Goal: Task Accomplishment & Management: Complete application form

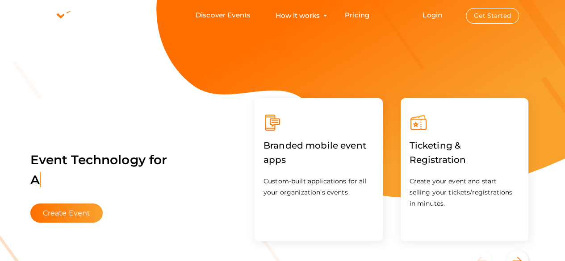
click at [486, 20] on button "Get Started" at bounding box center [492, 16] width 53 height 16
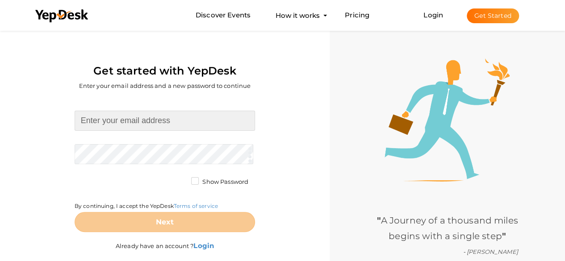
click at [177, 114] on input at bounding box center [165, 121] width 181 height 20
type input "[EMAIL_ADDRESS][DOMAIN_NAME]"
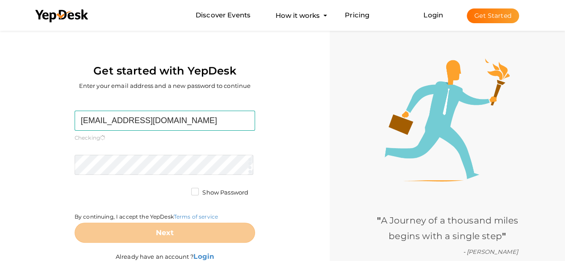
click at [157, 152] on form "[EMAIL_ADDRESS][DOMAIN_NAME] Required. Invalid email. Checking You already have…" at bounding box center [165, 177] width 181 height 132
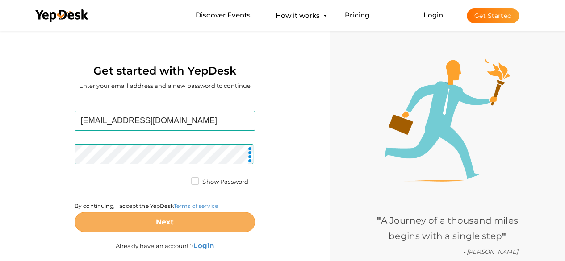
click at [176, 220] on button "Next" at bounding box center [165, 222] width 181 height 20
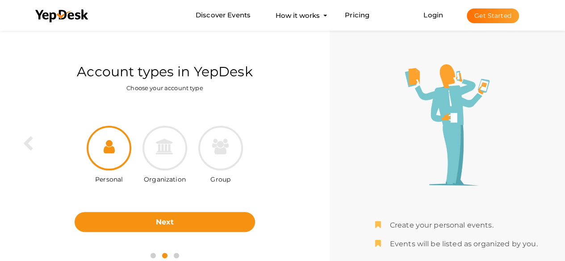
scroll to position [29, 0]
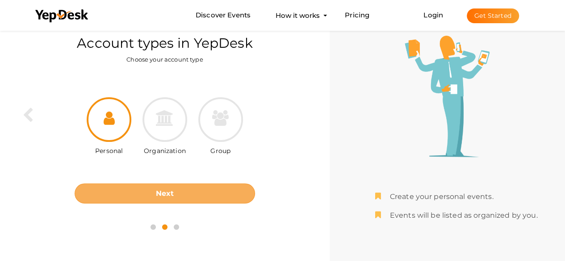
click at [178, 193] on button "Next" at bounding box center [165, 194] width 181 height 20
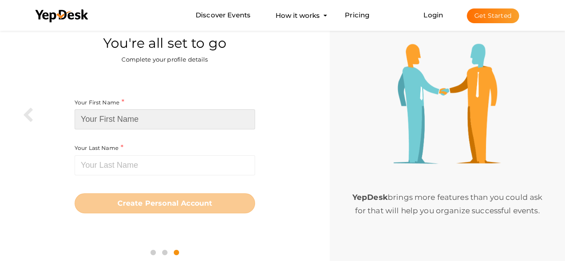
click at [157, 121] on input at bounding box center [165, 119] width 181 height 20
paste input "SkylineTower"
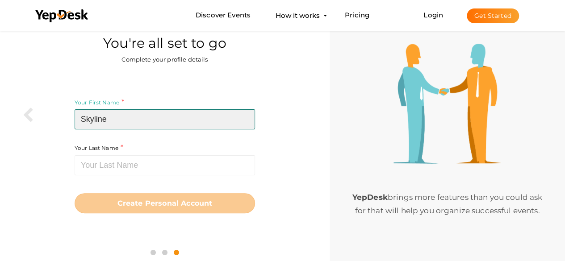
type input "Skyline"
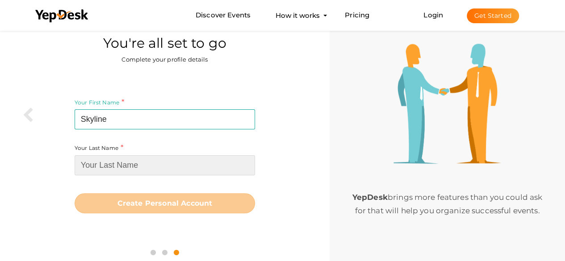
click at [163, 163] on input at bounding box center [165, 166] width 181 height 20
paste input "SkylineTower"
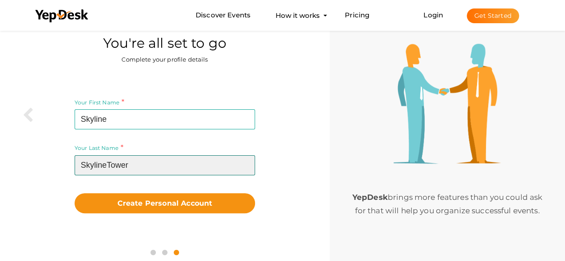
click at [105, 164] on input "SkylineTower" at bounding box center [165, 166] width 181 height 20
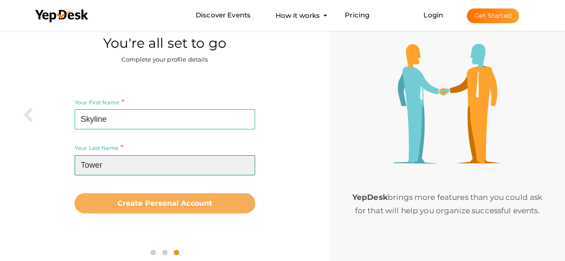
type input "Tower"
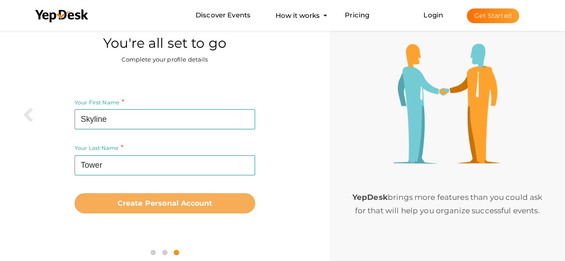
click at [126, 210] on button "Create Personal Account" at bounding box center [165, 203] width 181 height 20
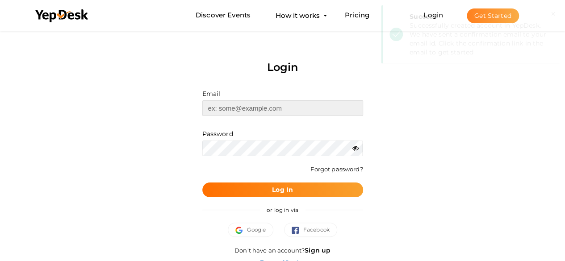
click at [269, 112] on input "text" at bounding box center [282, 109] width 161 height 16
type input "[EMAIL_ADDRESS][DOMAIN_NAME]"
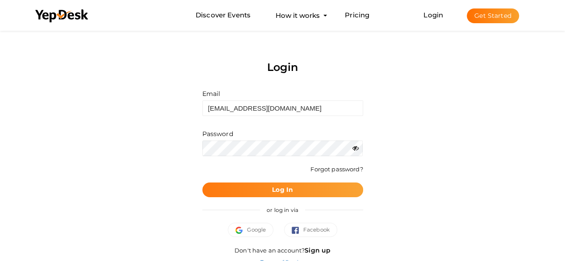
click at [348, 196] on button "Log In" at bounding box center [282, 190] width 161 height 15
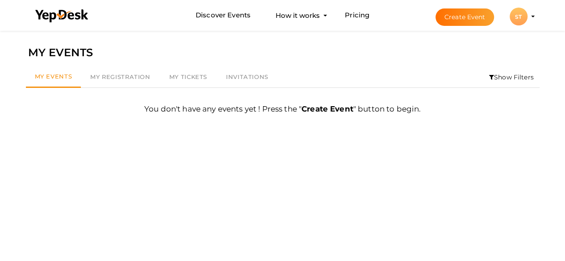
click at [530, 13] on li "Create Event ST ST Skyline Tower regencyanantamnxt@k9thane.com Personal Profile…" at bounding box center [477, 16] width 119 height 32
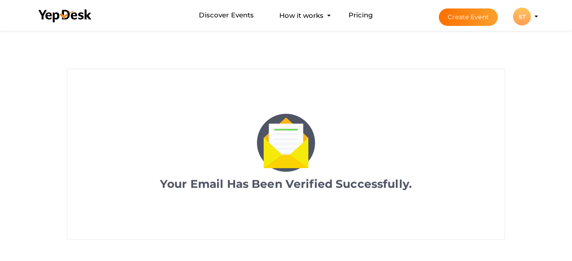
click at [530, 15] on div "ST" at bounding box center [522, 17] width 18 height 18
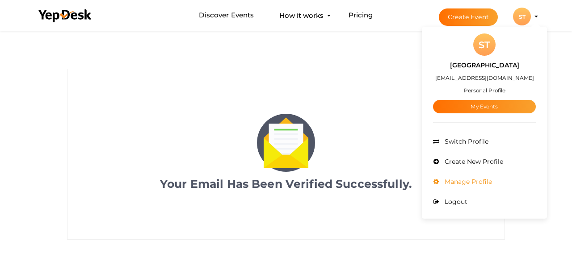
click at [479, 173] on li "Manage Profile" at bounding box center [484, 182] width 103 height 20
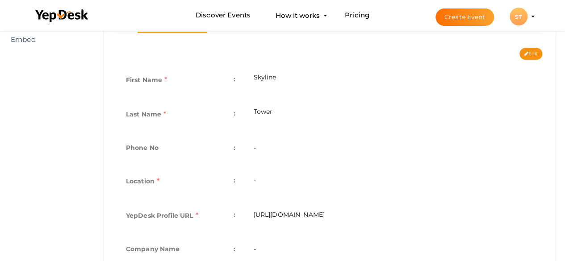
scroll to position [182, 0]
click at [263, 183] on td "-" at bounding box center [393, 181] width 298 height 34
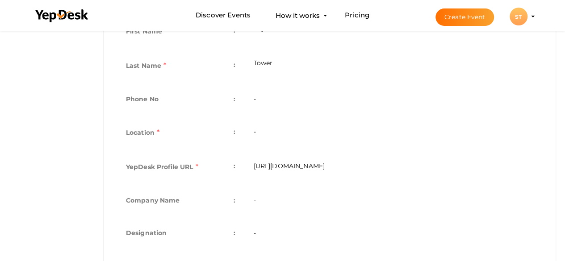
scroll to position [226, 0]
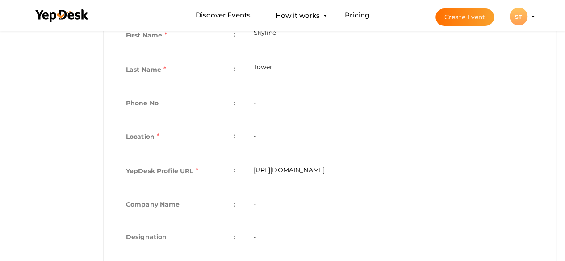
click at [254, 135] on td "-" at bounding box center [393, 138] width 298 height 34
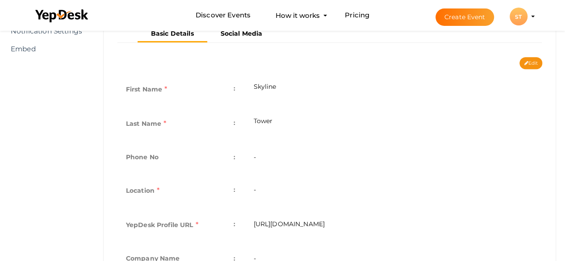
scroll to position [0, 0]
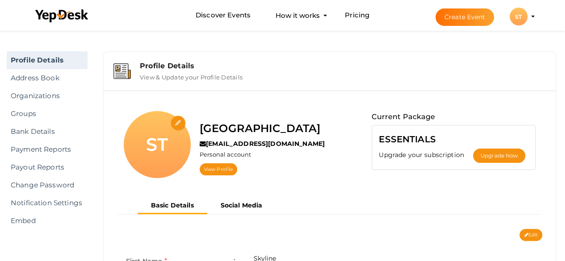
click at [178, 121] on input "file" at bounding box center [179, 124] width 16 height 16
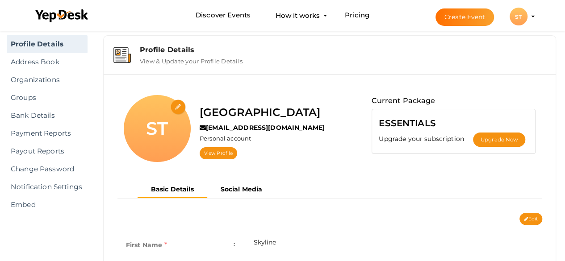
scroll to position [17, 0]
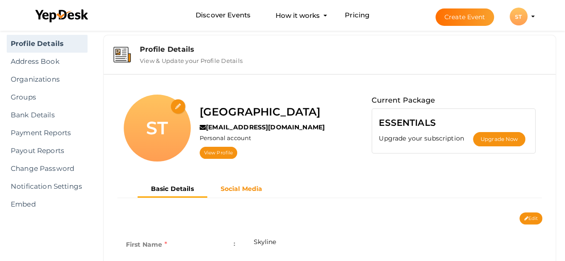
click at [248, 192] on button "Social Media" at bounding box center [241, 189] width 69 height 15
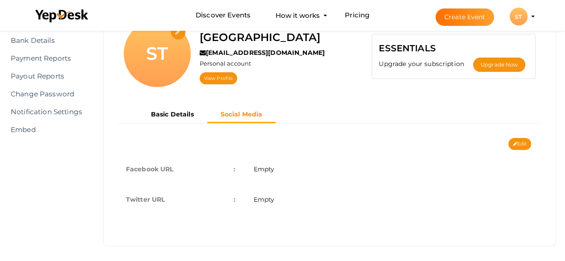
scroll to position [90, 0]
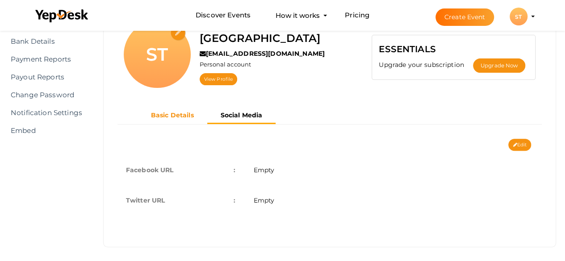
click at [173, 120] on button "Basic Details" at bounding box center [173, 115] width 70 height 15
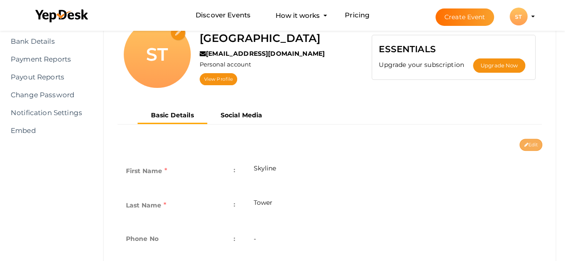
click at [535, 143] on button "Edit" at bounding box center [531, 145] width 23 height 12
type input "Skyline"
type input "Tower"
type input "skyline-tower"
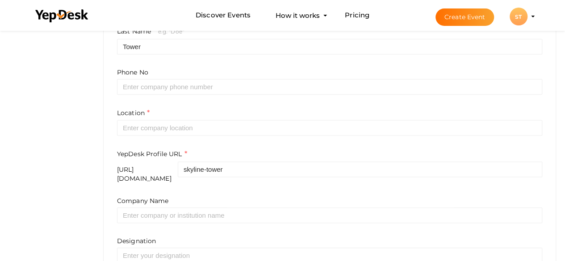
scroll to position [259, 0]
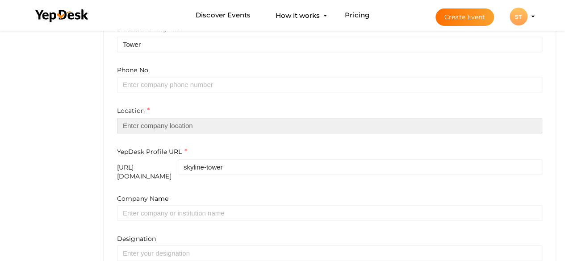
click at [248, 128] on input "text" at bounding box center [329, 126] width 425 height 16
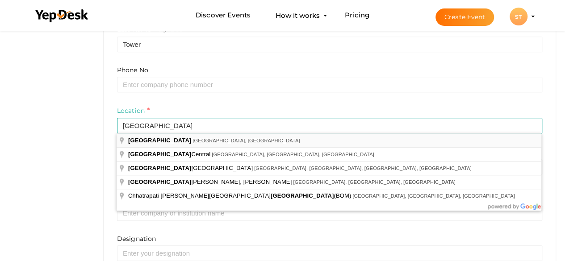
type input "[GEOGRAPHIC_DATA], [GEOGRAPHIC_DATA], [GEOGRAPHIC_DATA]"
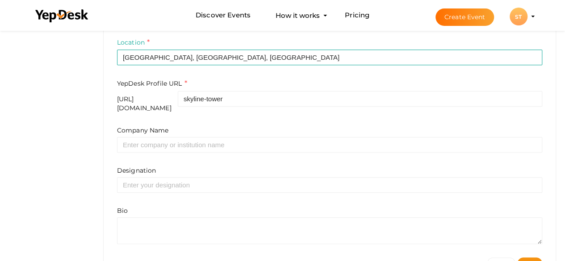
scroll to position [353, 0]
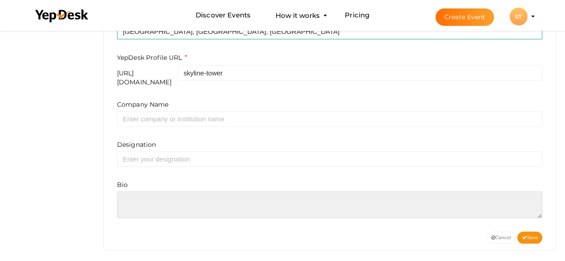
click at [164, 193] on textarea at bounding box center [329, 205] width 425 height 27
paste textarea ""Experience modern living at Regency Anantam NXT, where elegance meets function…"
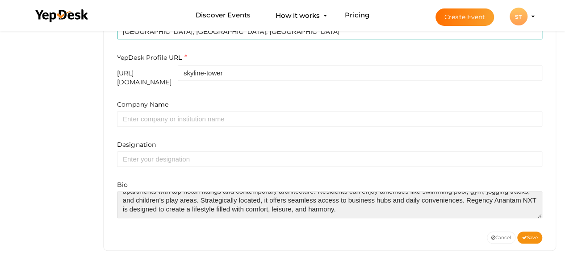
scroll to position [30, 0]
click at [338, 193] on textarea at bounding box center [329, 205] width 425 height 27
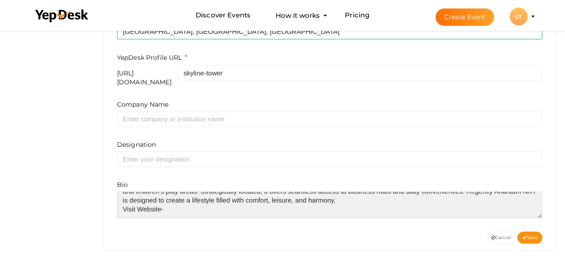
paste textarea "https://regencyanantam-dombivali.com/"
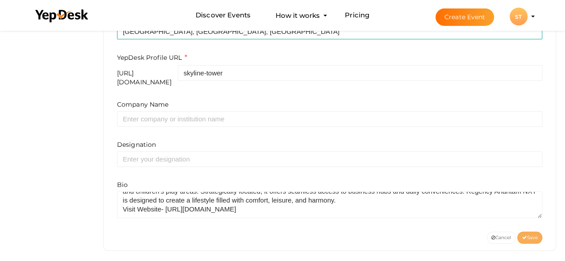
click at [527, 232] on button "Save" at bounding box center [529, 238] width 25 height 12
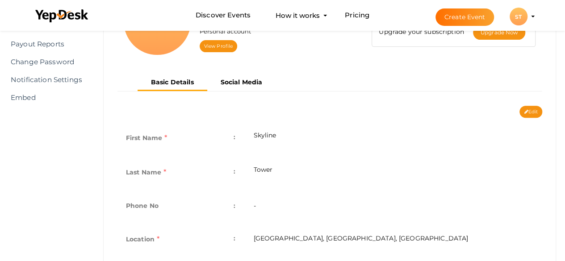
scroll to position [121, 0]
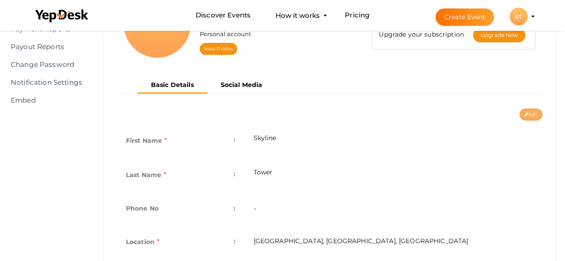
click at [527, 110] on button "Edit" at bounding box center [531, 115] width 23 height 12
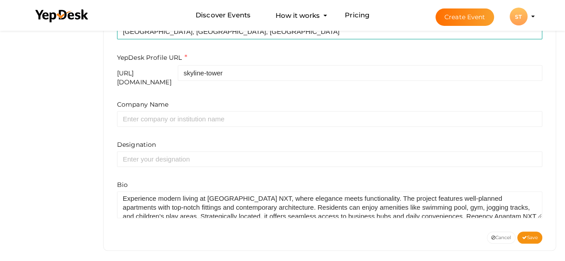
scroll to position [0, 0]
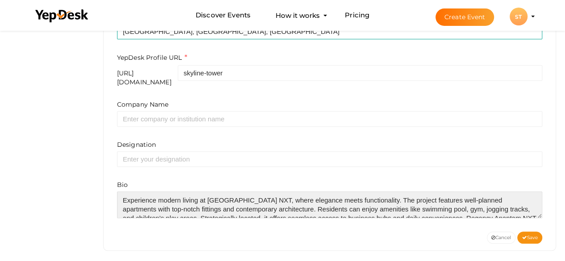
click at [206, 192] on textarea at bounding box center [329, 205] width 425 height 27
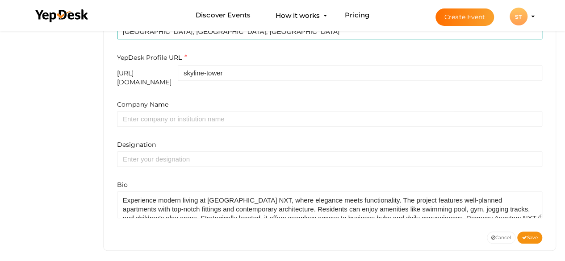
click at [278, 220] on div "First Name e.g. "John" Skyline Last Name e.g. "Doe" Tower Phone No Location Mum…" at bounding box center [329, 60] width 439 height 344
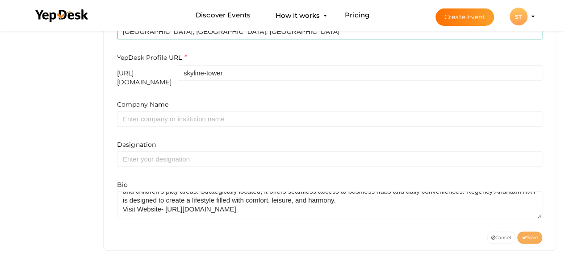
scroll to position [26, 0]
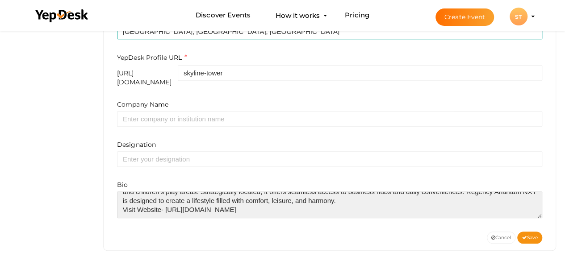
click at [287, 206] on textarea at bounding box center [329, 205] width 425 height 27
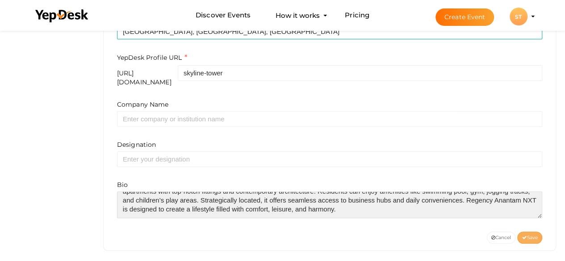
type textarea "Experience modern living at Regency Anantam NXT, where elegance meets functiona…"
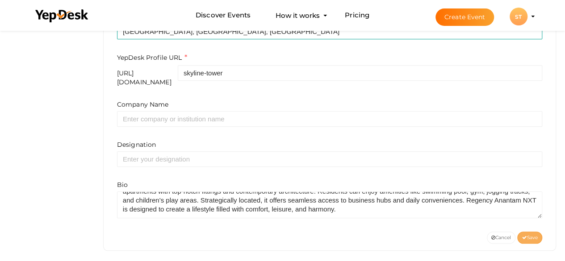
click at [532, 235] on button "Save" at bounding box center [529, 238] width 25 height 12
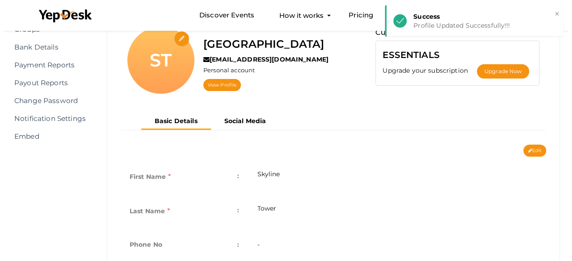
scroll to position [84, 0]
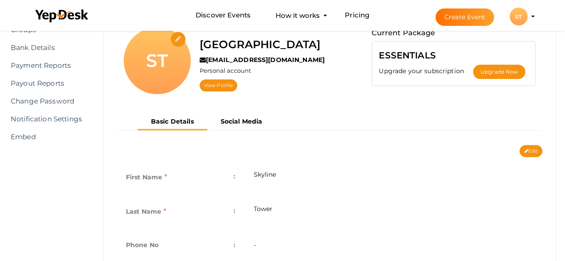
click at [177, 37] on input "file" at bounding box center [179, 40] width 16 height 16
type input "C:\fakepath\Screenshot_3.png"
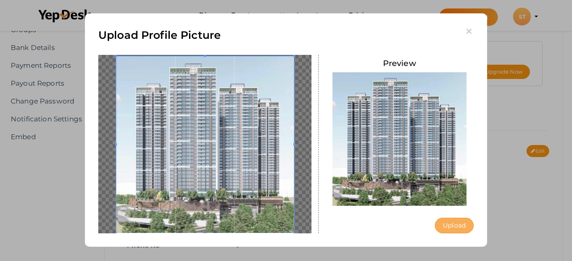
click at [458, 228] on button "Upload" at bounding box center [454, 226] width 39 height 16
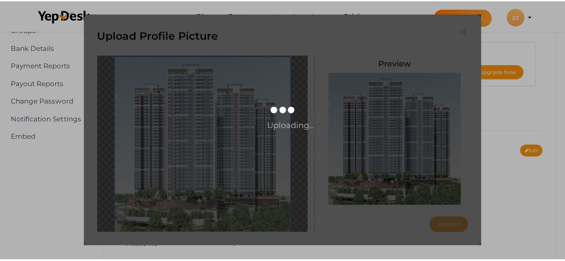
scroll to position [0, 0]
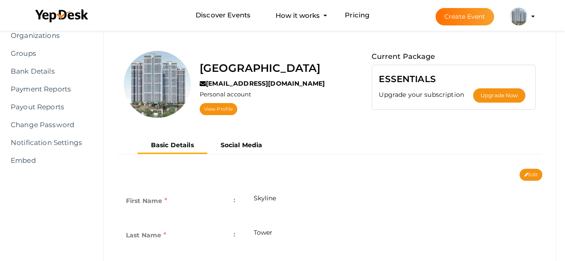
scroll to position [61, 0]
click at [217, 106] on link "View Profile" at bounding box center [219, 109] width 38 height 12
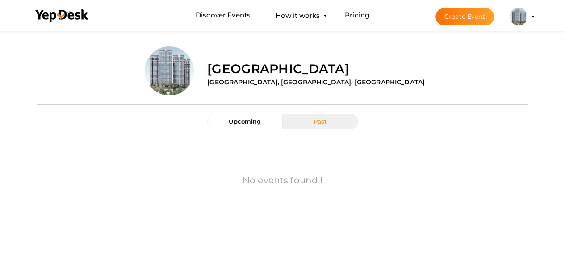
click at [523, 16] on img at bounding box center [519, 17] width 18 height 18
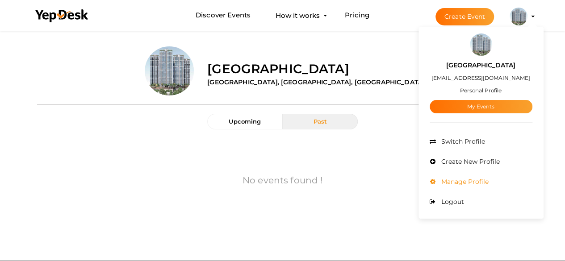
click at [444, 181] on span "Manage Profile" at bounding box center [464, 182] width 50 height 8
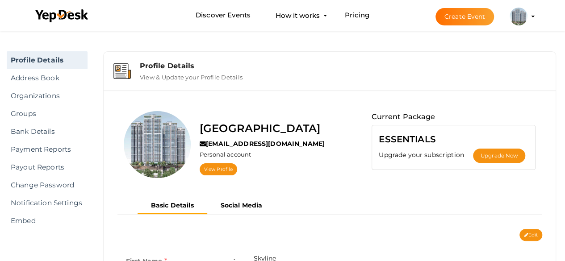
click at [141, 70] on label "View & Update your Profile Details" at bounding box center [191, 75] width 103 height 11
click at [167, 69] on div "Profile Details" at bounding box center [343, 66] width 406 height 8
click at [452, 17] on button "Create Event" at bounding box center [465, 16] width 59 height 17
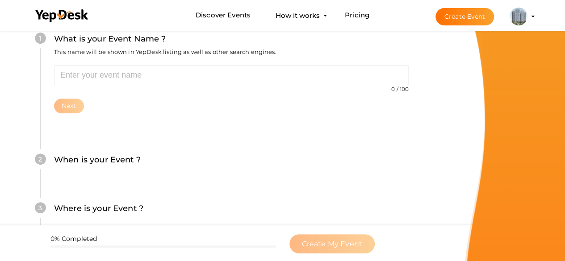
scroll to position [108, 0]
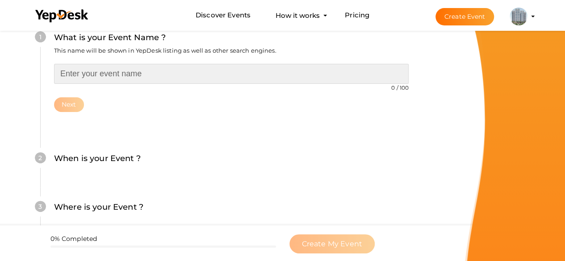
click at [172, 75] on input "text" at bounding box center [231, 74] width 355 height 20
paste input "Regency Anantam NXT"
type input "Regency Anantam NXT"
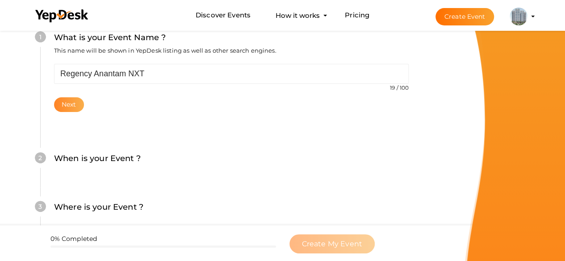
click at [77, 108] on button "Next" at bounding box center [69, 104] width 30 height 15
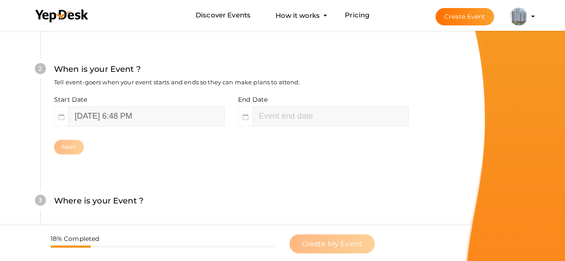
scroll to position [216, 0]
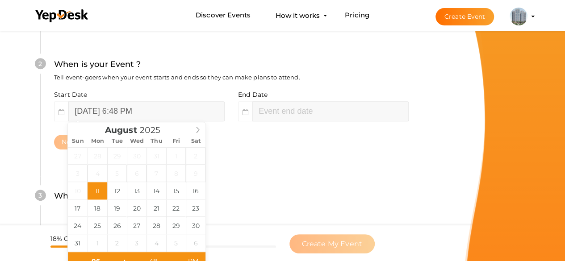
type input "August 11, 2025 8:48 PM"
click at [143, 117] on input "August 11, 2025 6:48 PM" at bounding box center [146, 111] width 156 height 20
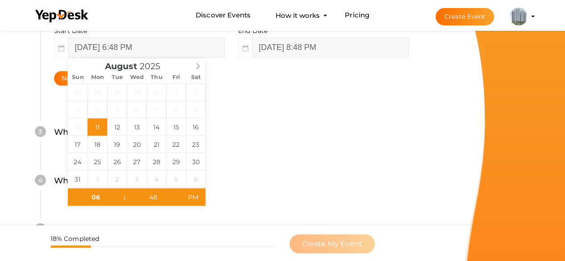
scroll to position [286, 0]
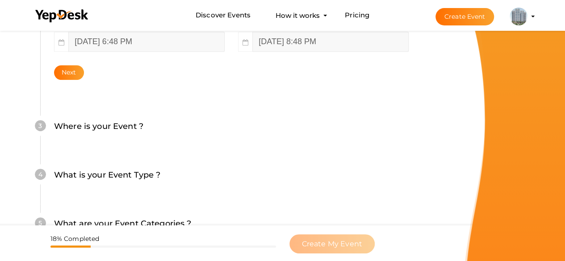
click at [263, 129] on div "Where is your Event ? Tell event-goers where your event location is." at bounding box center [231, 131] width 355 height 22
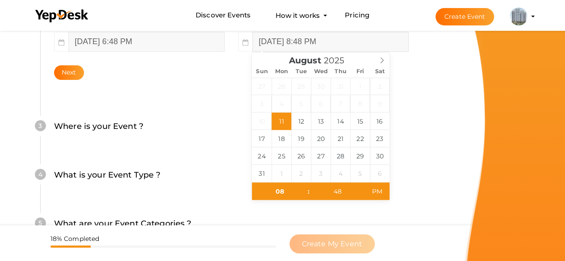
click at [359, 48] on input "August 11, 2025 8:48 PM" at bounding box center [330, 42] width 156 height 20
click at [383, 59] on icon at bounding box center [382, 61] width 3 height 6
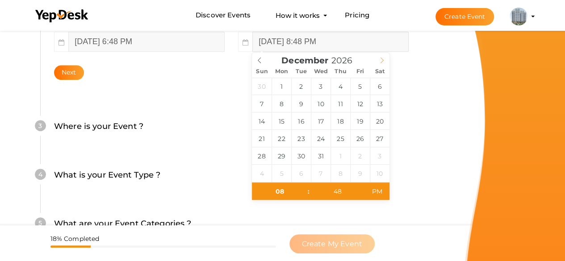
click at [383, 59] on icon at bounding box center [382, 61] width 3 height 6
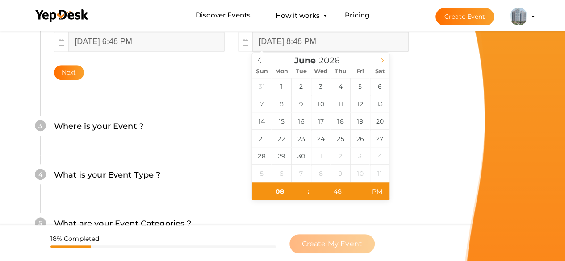
click at [383, 59] on icon at bounding box center [382, 61] width 3 height 6
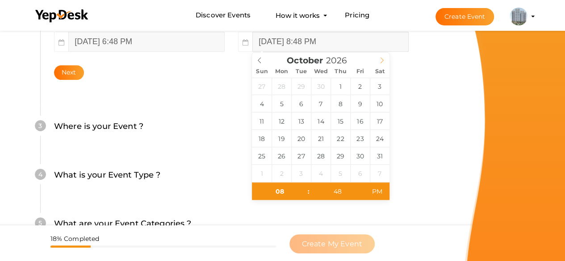
click at [383, 59] on icon at bounding box center [382, 61] width 3 height 6
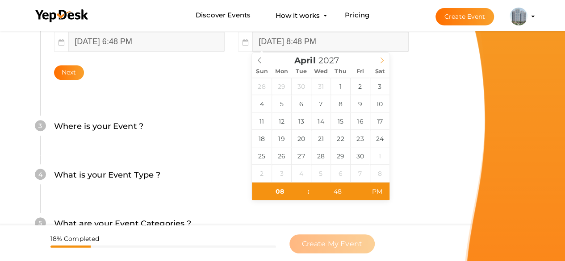
click at [383, 59] on icon at bounding box center [382, 61] width 3 height 6
click at [261, 58] on icon at bounding box center [259, 60] width 6 height 6
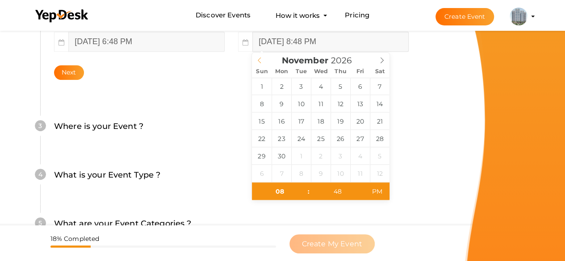
click at [261, 58] on icon at bounding box center [259, 60] width 6 height 6
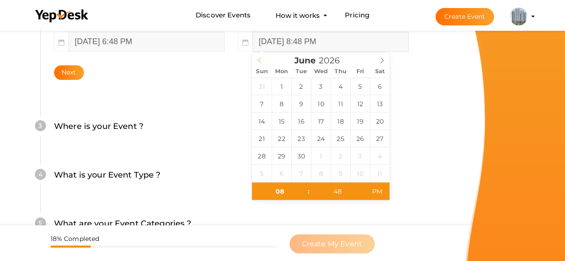
click at [261, 58] on icon at bounding box center [259, 60] width 6 height 6
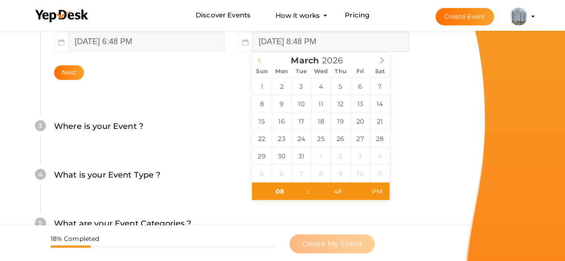
click at [261, 58] on icon at bounding box center [259, 60] width 6 height 6
type input "2025"
click at [261, 58] on icon at bounding box center [259, 60] width 6 height 6
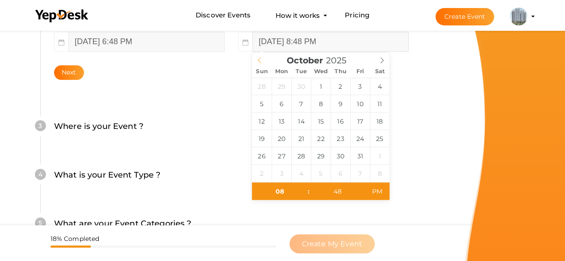
click at [261, 58] on icon at bounding box center [259, 60] width 6 height 6
click at [261, 58] on div "August 2025" at bounding box center [321, 59] width 138 height 13
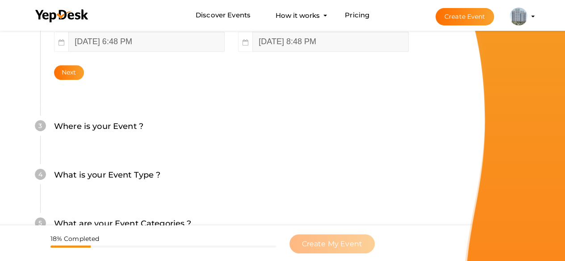
click at [529, 10] on button "Skyline Tower regencyanantamnxt@k9thane.com Personal Profile My Events Admin Sw…" at bounding box center [518, 16] width 23 height 19
click at [532, 19] on li "Create Event Skyline Tower regencyanantamnxt@k9thane.com Personal Profile My Ev…" at bounding box center [477, 16] width 119 height 32
click at [519, 17] on img at bounding box center [519, 17] width 18 height 18
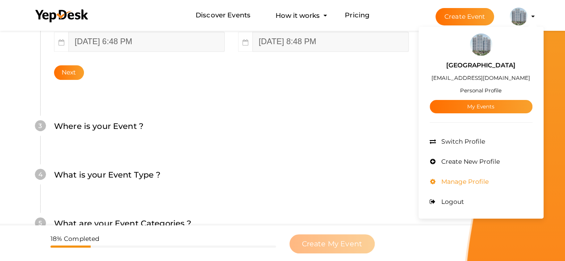
click at [475, 175] on li "Manage Profile" at bounding box center [481, 182] width 103 height 20
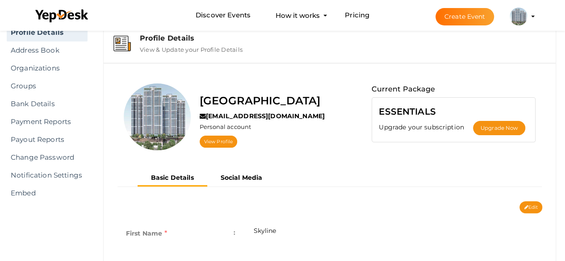
scroll to position [29, 0]
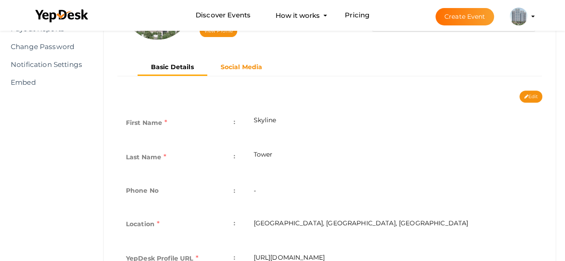
click at [243, 63] on b "Social Media" at bounding box center [242, 67] width 42 height 8
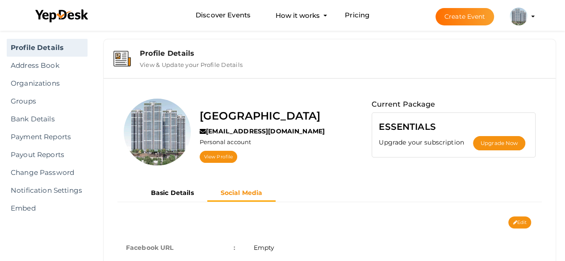
scroll to position [93, 0]
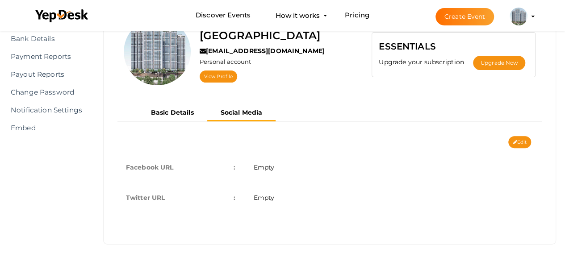
click at [245, 63] on label "Personal account" at bounding box center [225, 62] width 51 height 8
click at [167, 115] on button "Basic Details" at bounding box center [173, 112] width 70 height 15
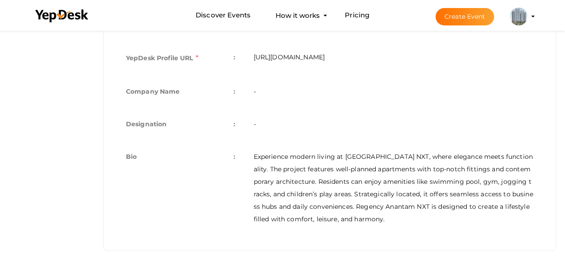
scroll to position [346, 0]
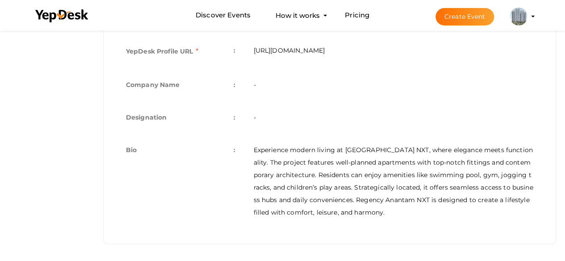
click at [253, 113] on td "-" at bounding box center [393, 118] width 298 height 33
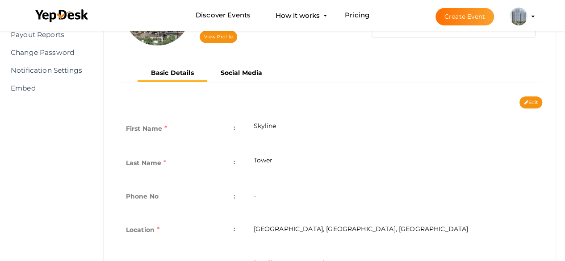
scroll to position [129, 0]
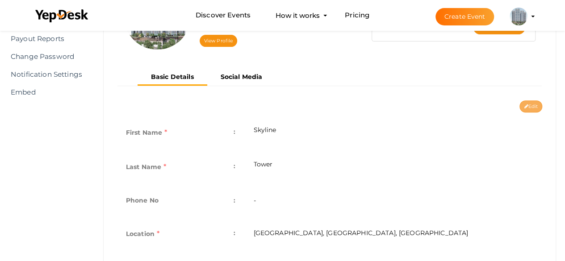
click at [523, 110] on button "Edit" at bounding box center [531, 107] width 23 height 12
type input "Skyline"
type input "Tower"
type input "[GEOGRAPHIC_DATA], [GEOGRAPHIC_DATA], [GEOGRAPHIC_DATA]"
type input "skyline-tower"
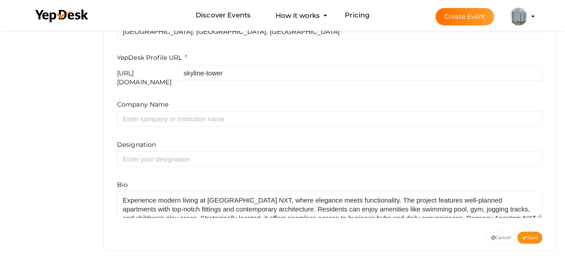
scroll to position [18, 0]
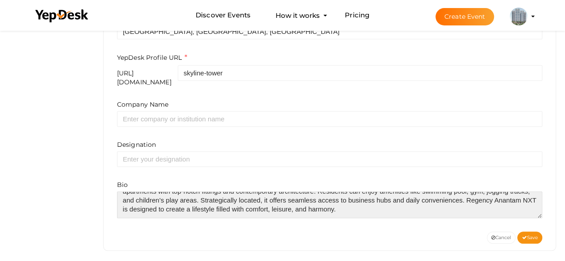
click at [327, 203] on textarea at bounding box center [329, 205] width 425 height 27
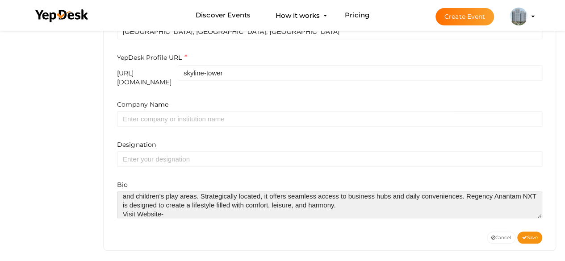
paste textarea "https://regencyanantam-dombivali.com/"
type textarea "Experience modern living at Regency Anantam NXT, where elegance meets functiona…"
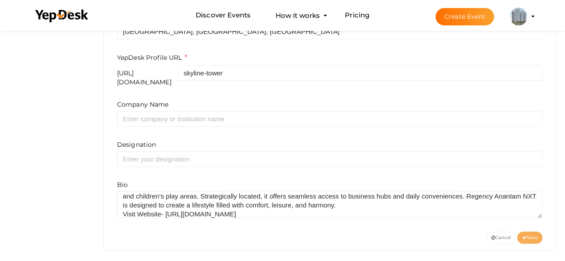
click at [533, 235] on span "Save" at bounding box center [530, 238] width 16 height 6
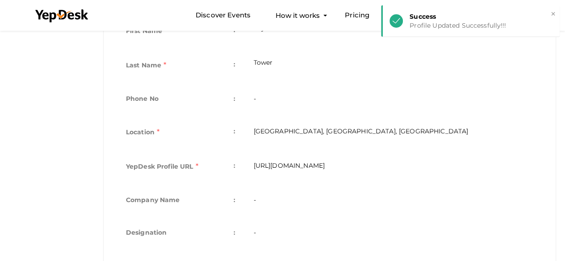
scroll to position [0, 0]
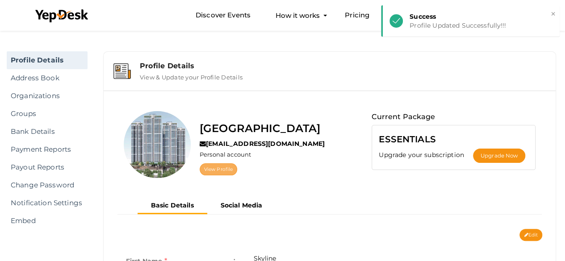
click at [215, 170] on link "View Profile" at bounding box center [219, 170] width 38 height 12
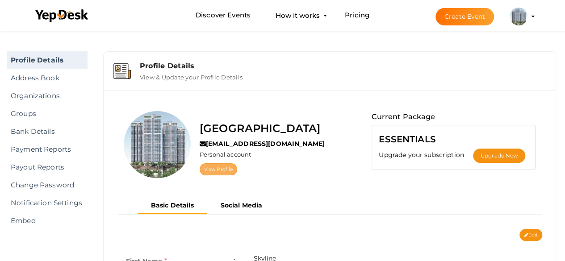
click at [222, 171] on link "View Profile" at bounding box center [219, 170] width 38 height 12
click at [238, 199] on button "Social Media" at bounding box center [241, 205] width 69 height 15
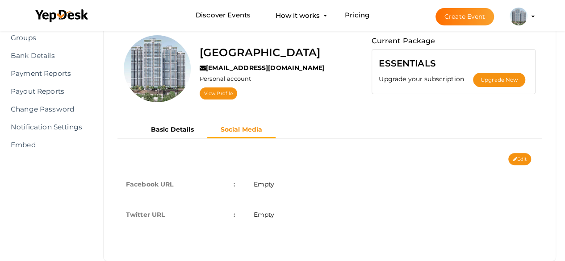
scroll to position [78, 0]
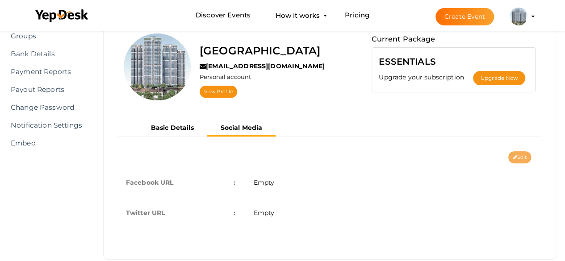
click at [521, 154] on button "Edit" at bounding box center [520, 157] width 23 height 12
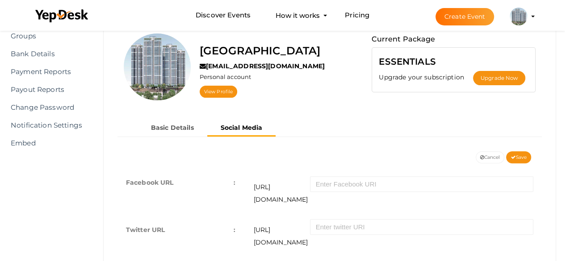
scroll to position [109, 0]
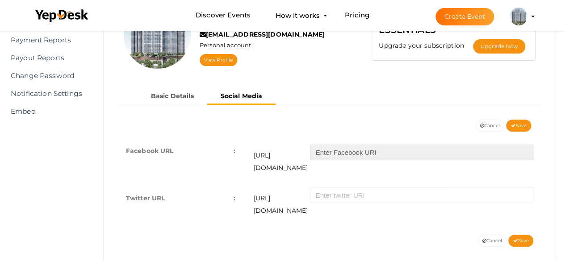
click at [413, 148] on input "text" at bounding box center [421, 153] width 223 height 16
paste input "https://regencyanantam-dombivali.com/"
type input "https://regencyanantam-dombivali.com/"
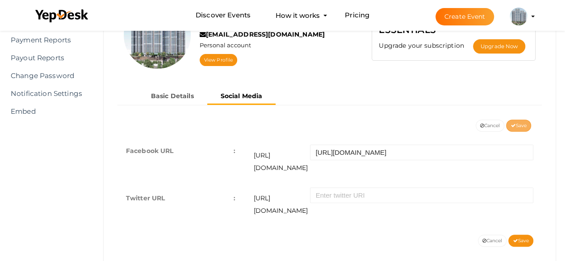
click at [519, 127] on span "Save" at bounding box center [519, 126] width 16 height 6
click at [473, 121] on button "Cancel" at bounding box center [469, 126] width 29 height 12
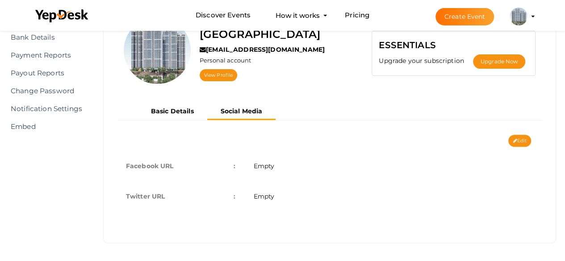
scroll to position [93, 0]
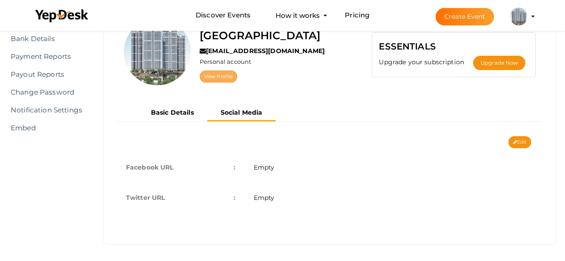
click at [221, 71] on link "View Profile" at bounding box center [219, 77] width 38 height 12
click at [230, 71] on link "View Profile" at bounding box center [219, 77] width 38 height 12
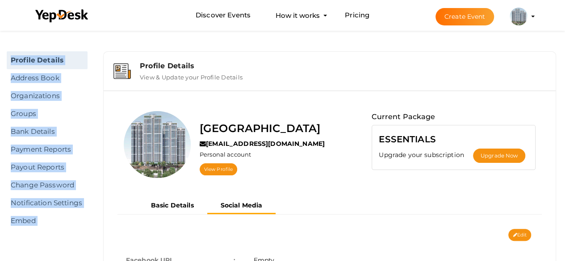
drag, startPoint x: 241, startPoint y: 46, endPoint x: 200, endPoint y: 91, distance: 61.0
click at [200, 47] on div "Profile Details Address Book Organizations Groups Members SaaS App Users Submit…" at bounding box center [282, 38] width 565 height 18
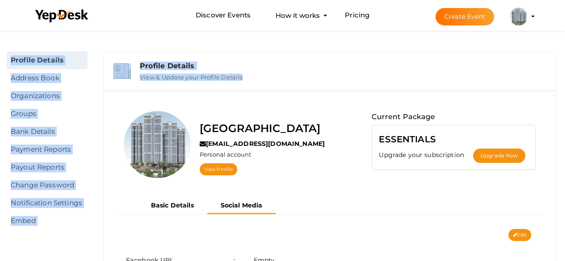
click at [200, 91] on div "Skyline Tower regencyanantamnxt@k9thane.com Personal account View Profile Curre…" at bounding box center [330, 214] width 452 height 247
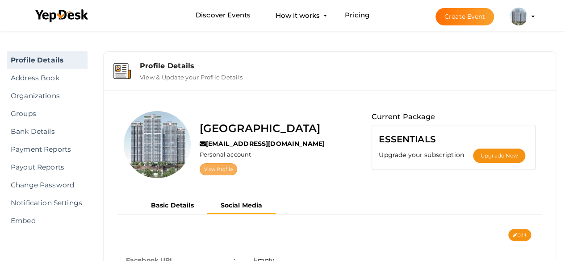
click at [214, 168] on link "View Profile" at bounding box center [219, 170] width 38 height 12
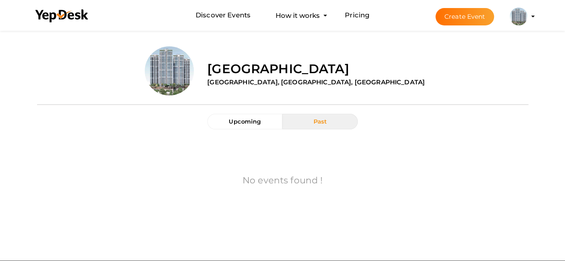
click at [478, 50] on div "[GEOGRAPHIC_DATA] [GEOGRAPHIC_DATA], [GEOGRAPHIC_DATA], [GEOGRAPHIC_DATA]" at bounding box center [365, 67] width 328 height 42
click at [521, 20] on img at bounding box center [519, 17] width 18 height 18
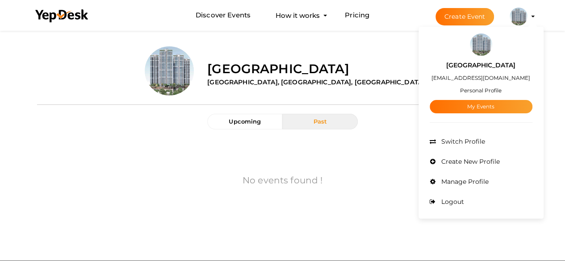
click at [468, 20] on button "Create Event" at bounding box center [465, 16] width 59 height 17
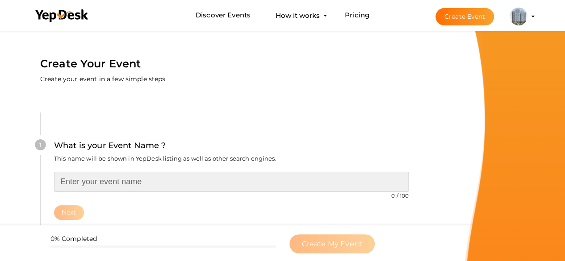
click at [154, 184] on input "text" at bounding box center [231, 182] width 355 height 20
paste input "SkylineTower"
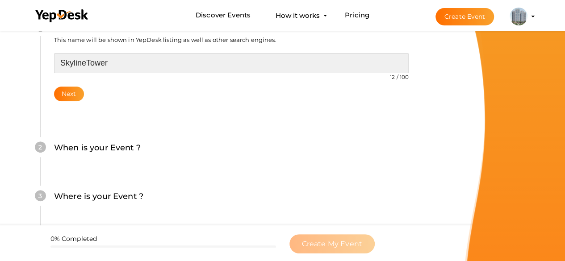
scroll to position [122, 0]
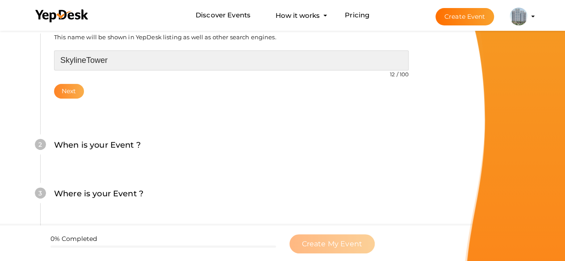
type input "SkylineTower"
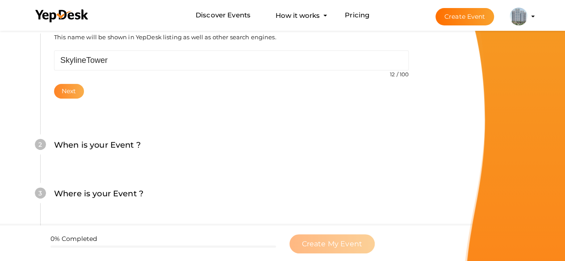
click at [58, 90] on button "Next" at bounding box center [69, 91] width 30 height 15
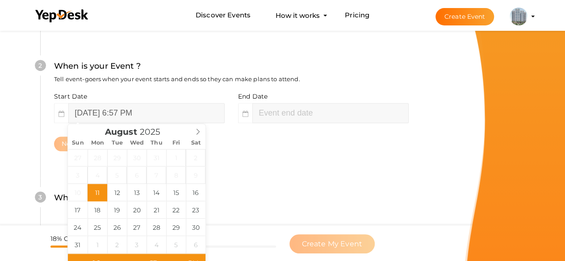
scroll to position [216, 0]
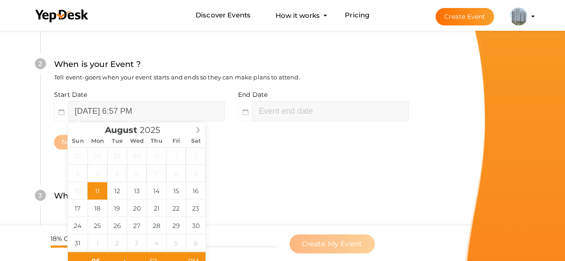
type input "08"
type input "57"
type input "[DATE] 8:57 PM"
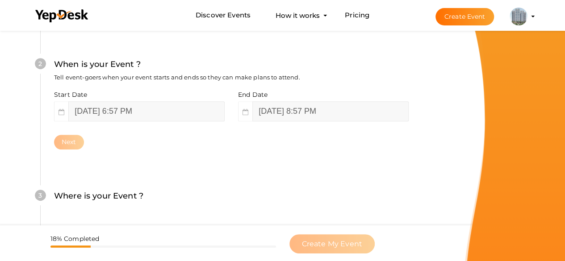
click at [222, 198] on div "Where is your Event ? Tell event-goers where your event location is." at bounding box center [231, 201] width 355 height 22
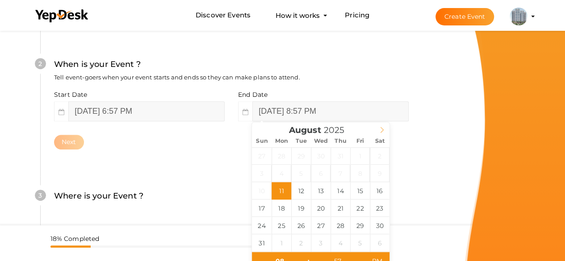
click at [381, 130] on icon at bounding box center [382, 130] width 6 height 6
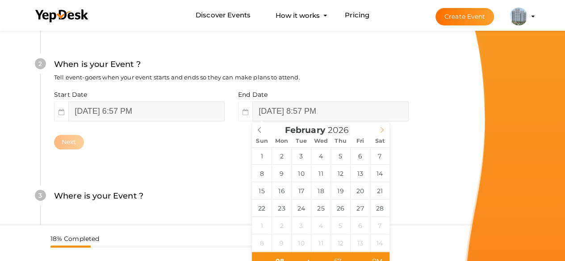
click at [381, 130] on icon at bounding box center [382, 130] width 6 height 6
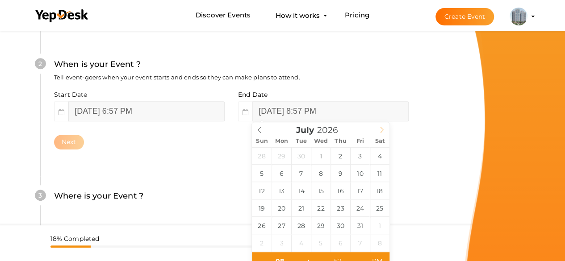
click at [381, 130] on icon at bounding box center [382, 130] width 6 height 6
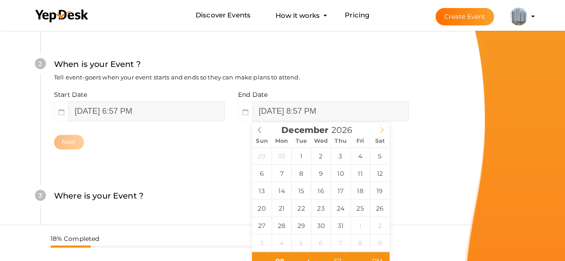
click at [381, 130] on icon at bounding box center [382, 130] width 6 height 6
type input "2027"
click at [381, 130] on icon at bounding box center [382, 130] width 6 height 6
type input "January 4, 2027 8:57 PM"
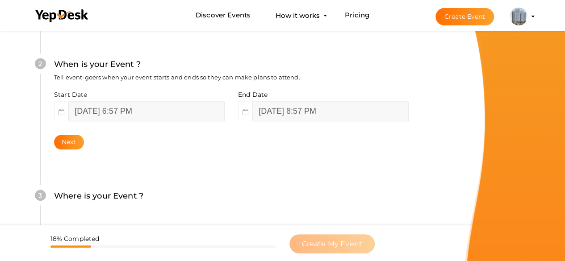
click at [184, 160] on div "2 When is your Event ? Tell event-goers when your event starts and ends so they…" at bounding box center [231, 103] width 382 height 145
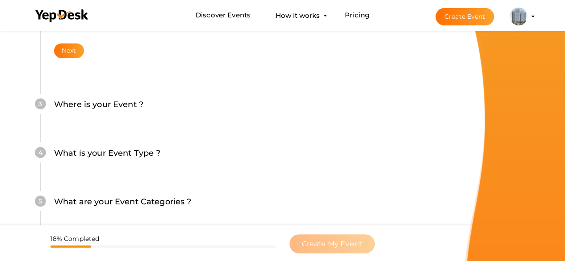
scroll to position [324, 0]
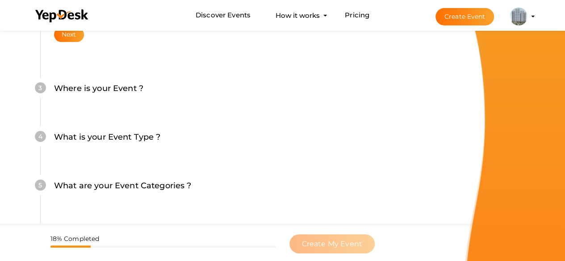
click at [106, 91] on label "Where is your Event ?" at bounding box center [98, 88] width 89 height 13
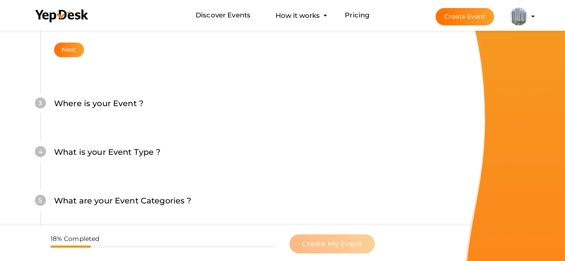
scroll to position [251, 0]
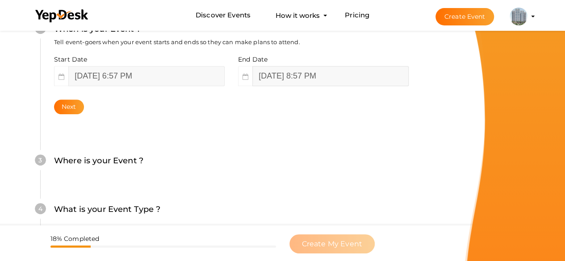
click at [341, 68] on input "January 4, 2027 8:57 PM" at bounding box center [330, 76] width 156 height 20
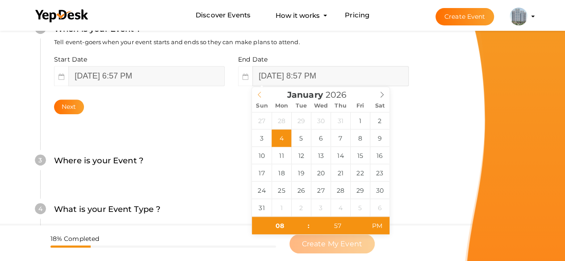
click at [260, 90] on span at bounding box center [259, 93] width 15 height 13
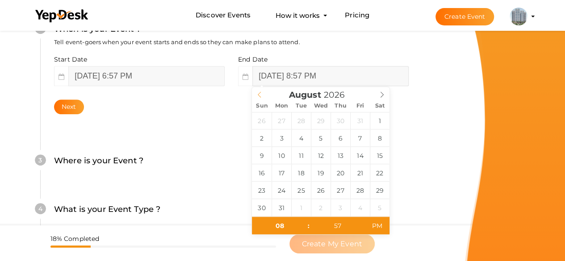
click at [260, 90] on span at bounding box center [259, 93] width 15 height 13
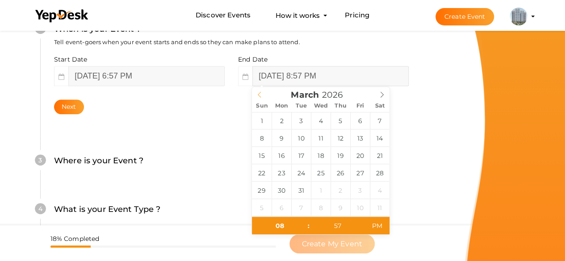
click at [260, 90] on span at bounding box center [259, 93] width 15 height 13
type input "2025"
click at [260, 90] on span at bounding box center [259, 93] width 15 height 13
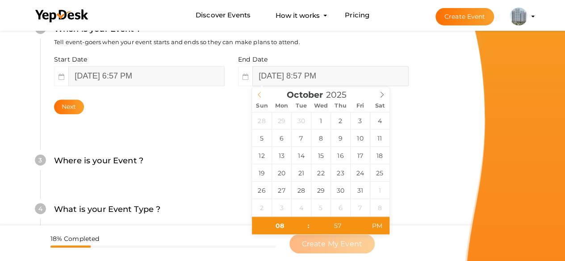
click at [260, 90] on span at bounding box center [259, 93] width 15 height 13
click at [260, 90] on div "August 2025" at bounding box center [321, 93] width 138 height 13
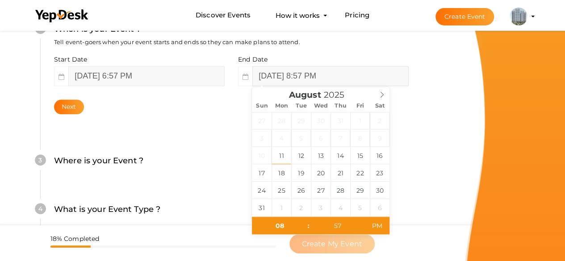
click at [260, 90] on div "August 2025" at bounding box center [321, 93] width 138 height 13
type input "August 12, 2025 8:57 PM"
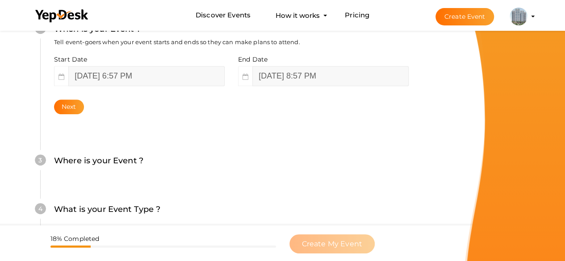
click at [189, 125] on div "2 When is your Event ? Tell event-goers when your event starts and ends so they…" at bounding box center [231, 68] width 382 height 145
click at [74, 112] on button "Next" at bounding box center [69, 107] width 30 height 15
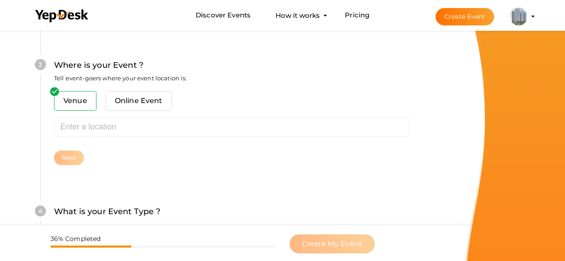
scroll to position [361, 0]
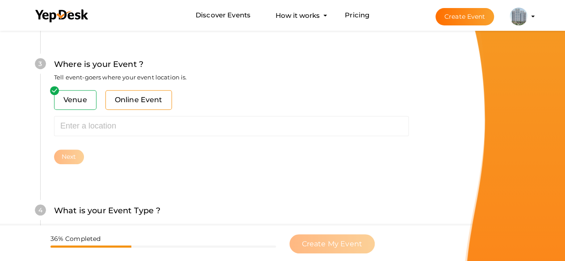
click at [142, 104] on span "Online Event" at bounding box center [138, 100] width 67 height 20
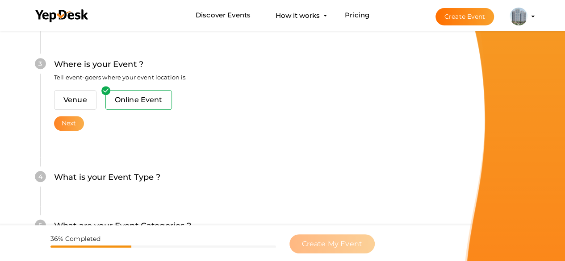
click at [78, 116] on button "Next" at bounding box center [69, 123] width 30 height 15
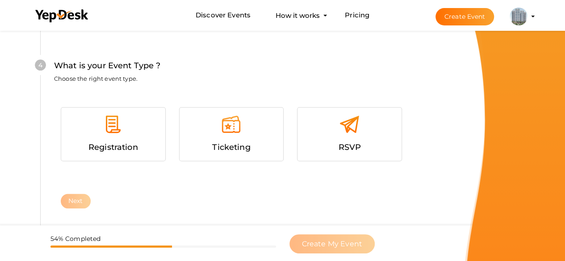
scroll to position [487, 0]
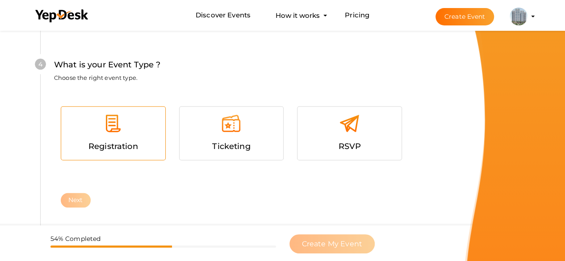
click at [114, 142] on span "Registration" at bounding box center [113, 147] width 50 height 10
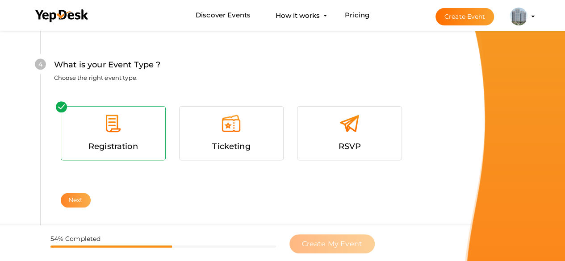
click at [80, 195] on button "Next" at bounding box center [76, 200] width 30 height 15
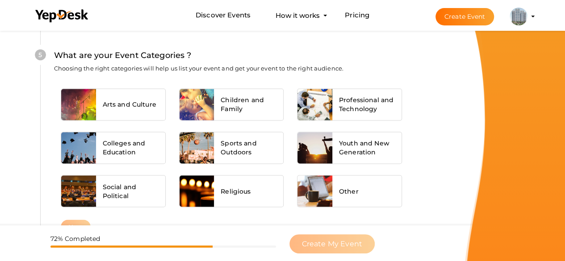
scroll to position [675, 0]
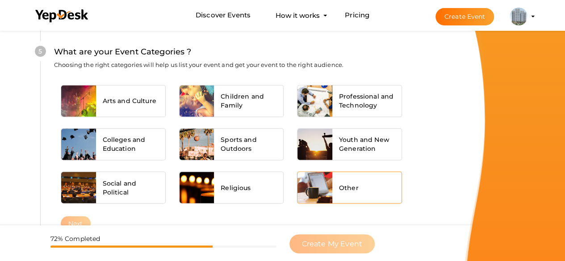
click at [339, 189] on span "Other" at bounding box center [349, 187] width 20 height 9
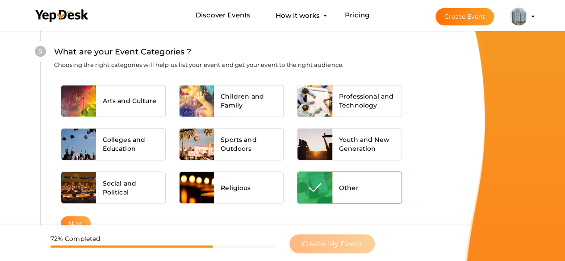
click at [76, 216] on button "Next" at bounding box center [76, 223] width 30 height 15
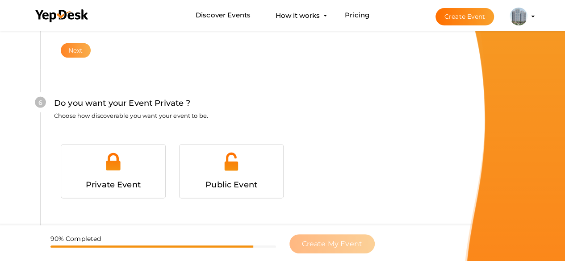
scroll to position [870, 0]
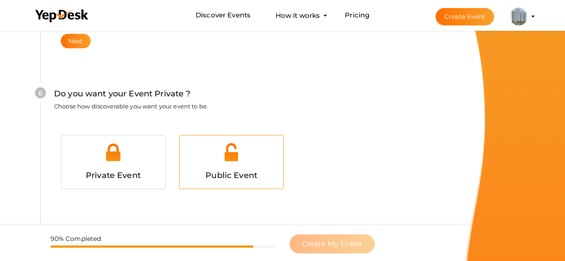
click at [246, 154] on div at bounding box center [231, 156] width 91 height 27
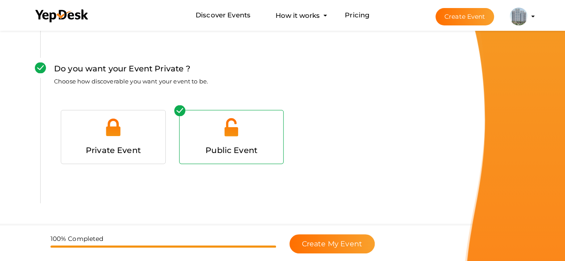
scroll to position [913, 0]
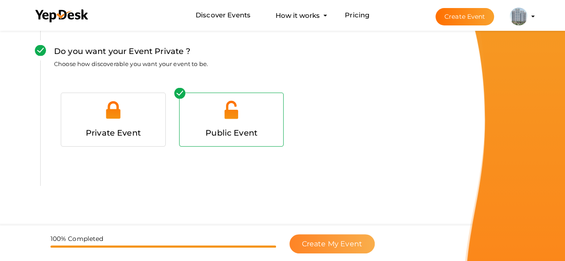
click at [347, 242] on span "Create My Event" at bounding box center [332, 244] width 60 height 8
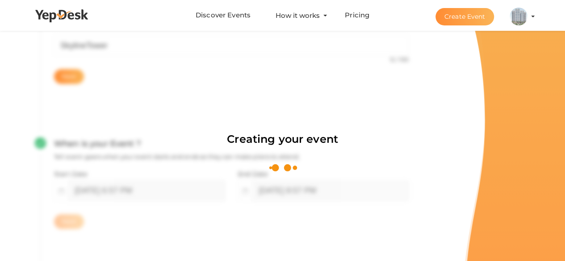
scroll to position [134, 0]
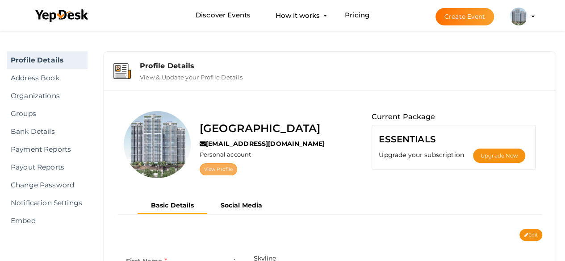
click at [232, 168] on link "View Profile" at bounding box center [219, 170] width 38 height 12
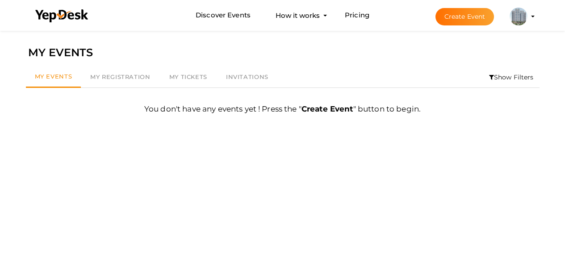
scroll to position [29, 0]
